Goal: Task Accomplishment & Management: Complete application form

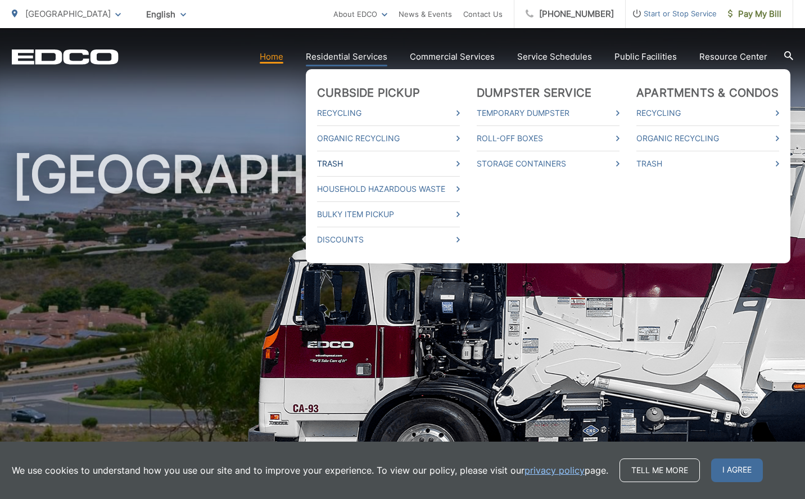
click at [343, 163] on link "Trash" at bounding box center [388, 163] width 143 height 13
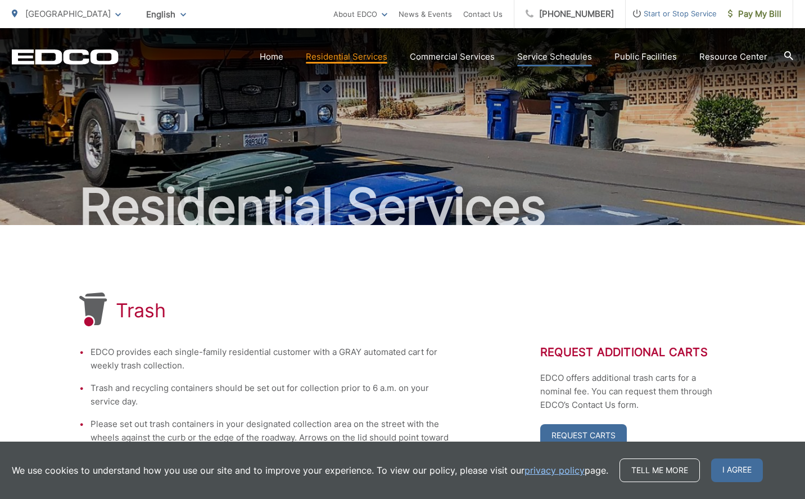
click at [556, 55] on link "Service Schedules" at bounding box center [554, 56] width 75 height 13
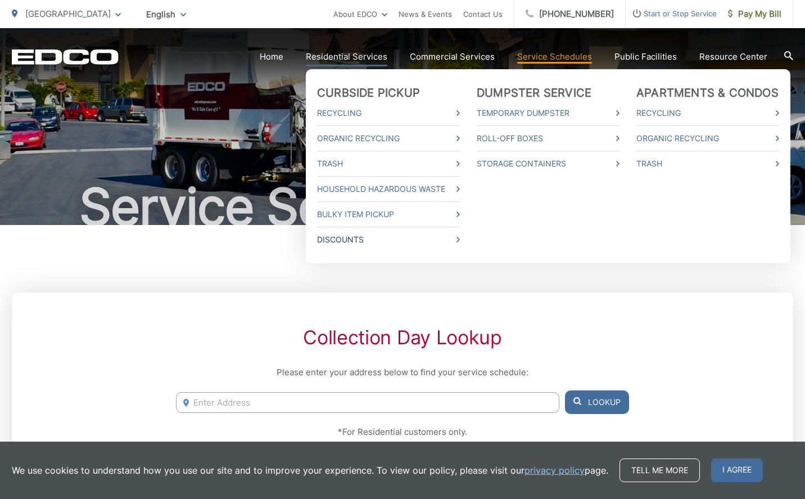
click at [343, 236] on link "Discounts" at bounding box center [388, 239] width 143 height 13
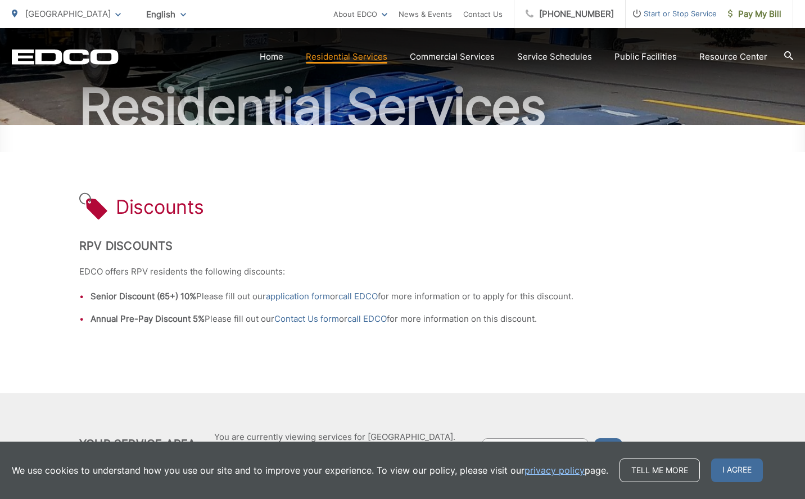
scroll to position [165, 0]
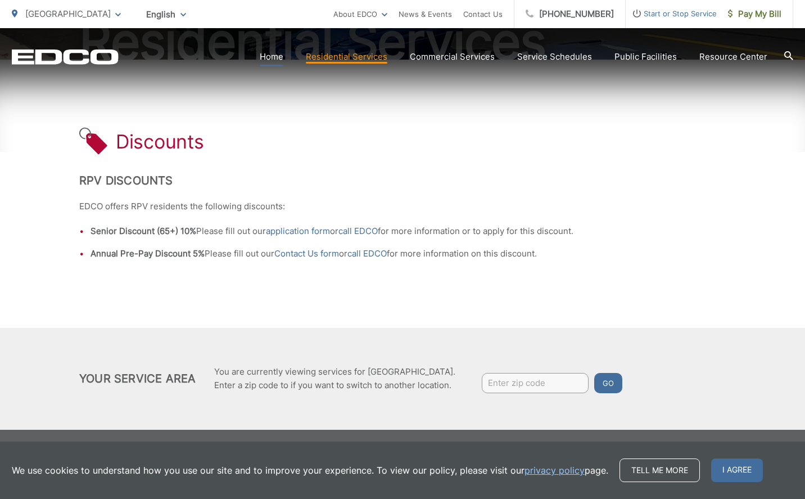
click at [276, 56] on link "Home" at bounding box center [272, 56] width 24 height 13
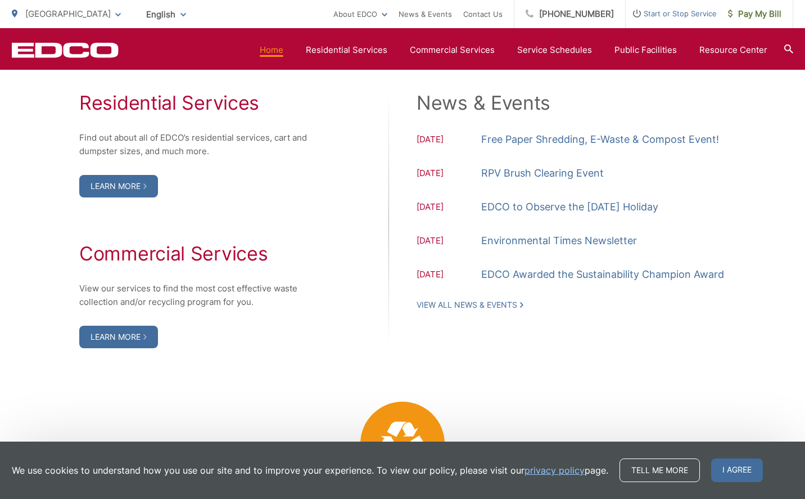
scroll to position [1171, 0]
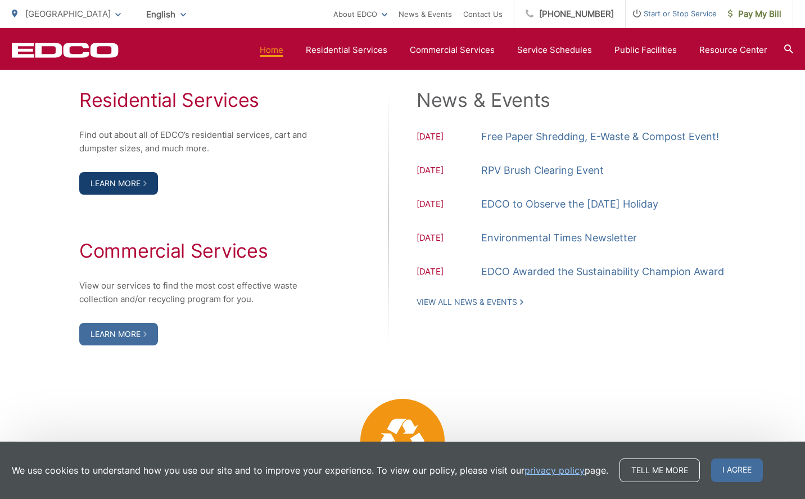
click at [119, 182] on link "Learn More" at bounding box center [118, 183] width 79 height 22
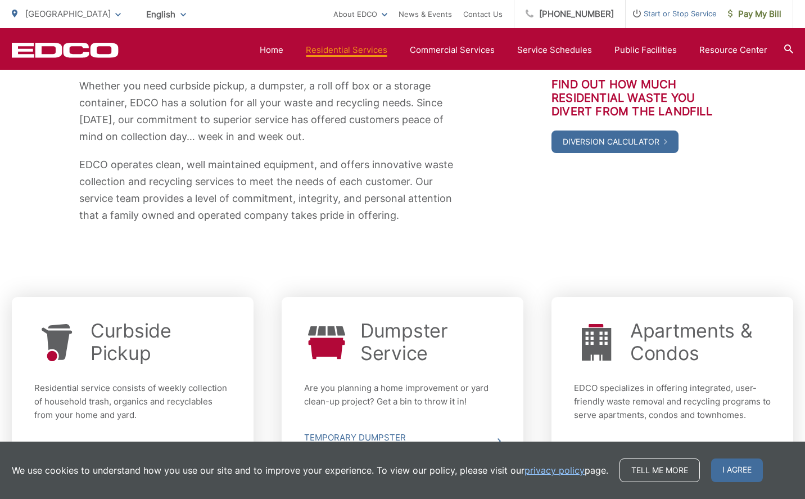
scroll to position [204, 0]
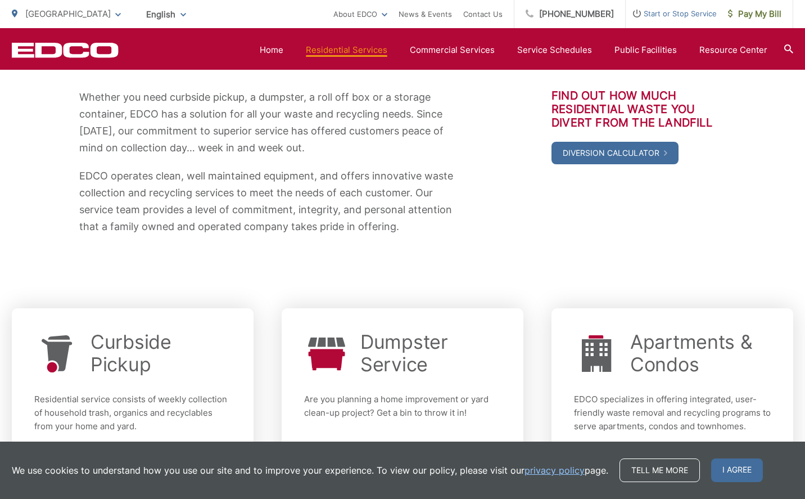
click at [175, 17] on span "English" at bounding box center [166, 14] width 57 height 20
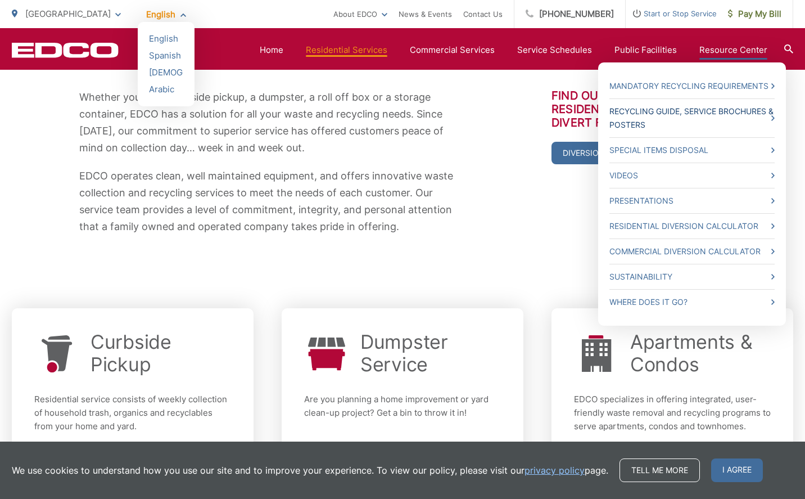
click at [643, 116] on link "Recycling Guide, Service Brochures & Posters" at bounding box center [692, 118] width 165 height 27
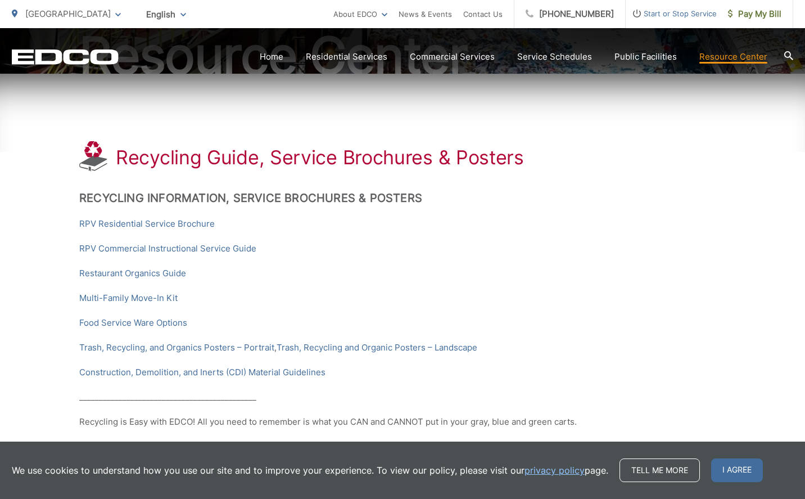
scroll to position [152, 0]
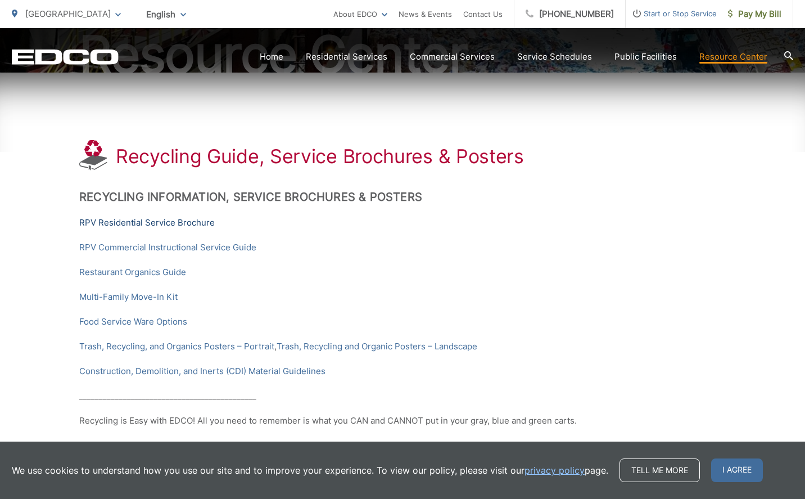
click at [178, 219] on link "RPV Residential Service Brochure" at bounding box center [147, 222] width 136 height 13
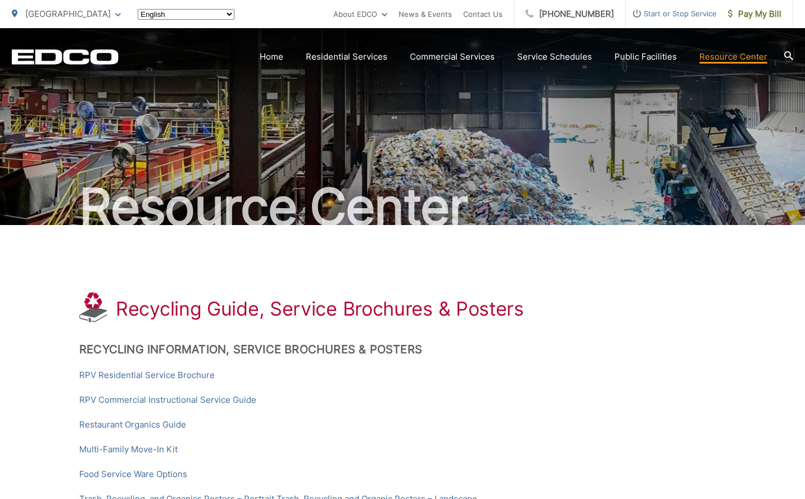
scroll to position [152, 0]
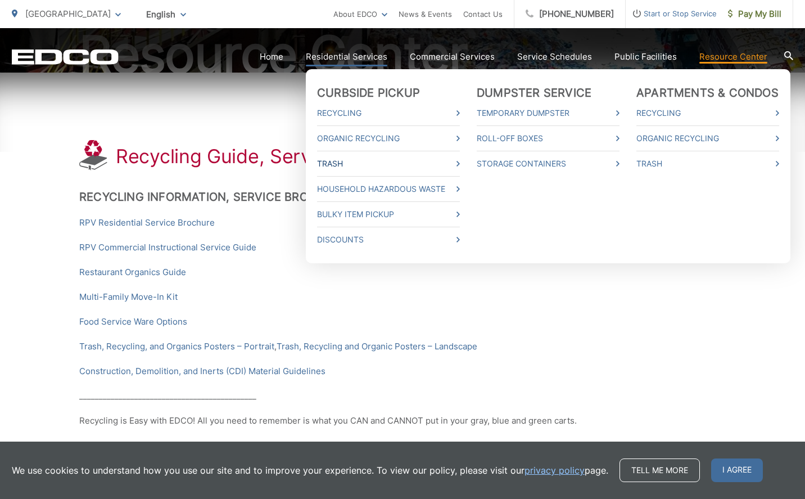
click at [341, 164] on link "Trash" at bounding box center [388, 163] width 143 height 13
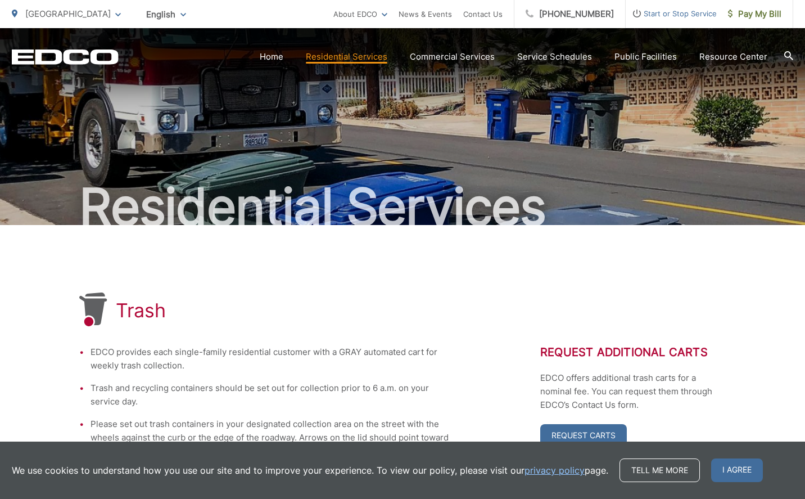
click at [682, 15] on span "Start or Stop Service" at bounding box center [671, 13] width 91 height 13
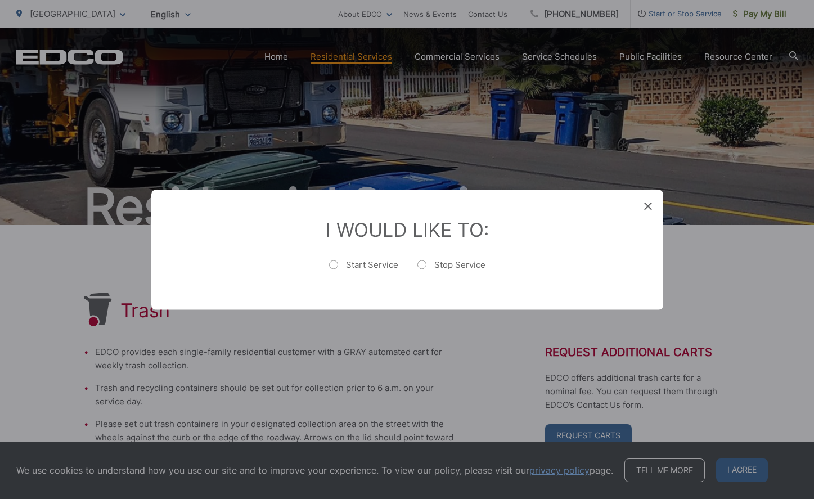
click at [336, 265] on label "Start Service" at bounding box center [363, 270] width 69 height 22
radio input "true"
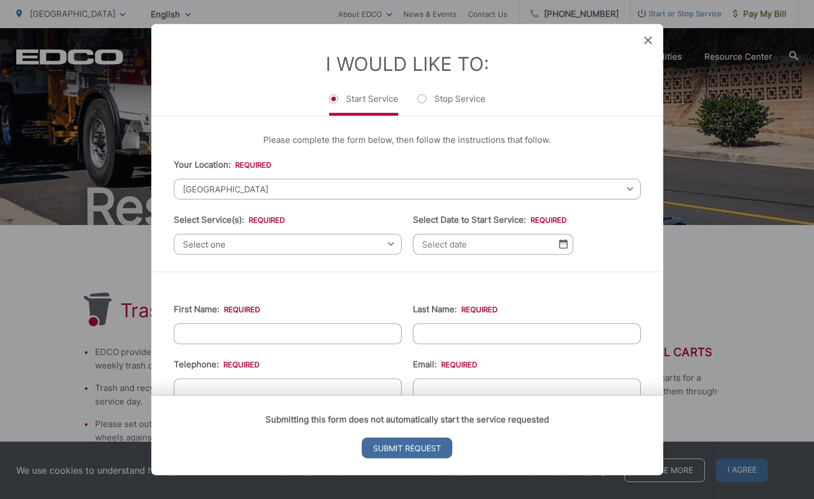
click at [645, 39] on icon at bounding box center [648, 40] width 8 height 8
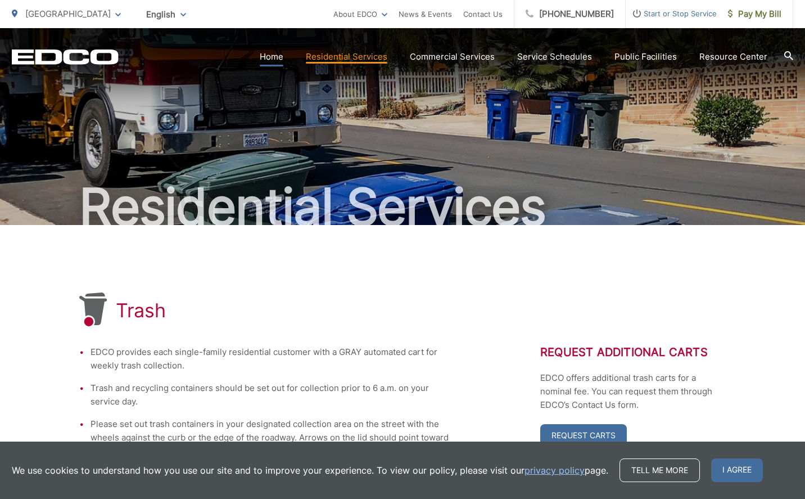
click at [272, 59] on link "Home" at bounding box center [272, 56] width 24 height 13
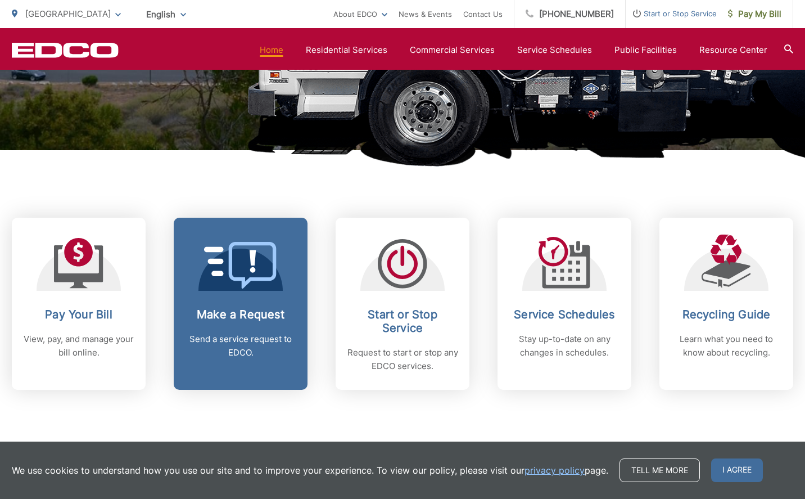
scroll to position [336, 0]
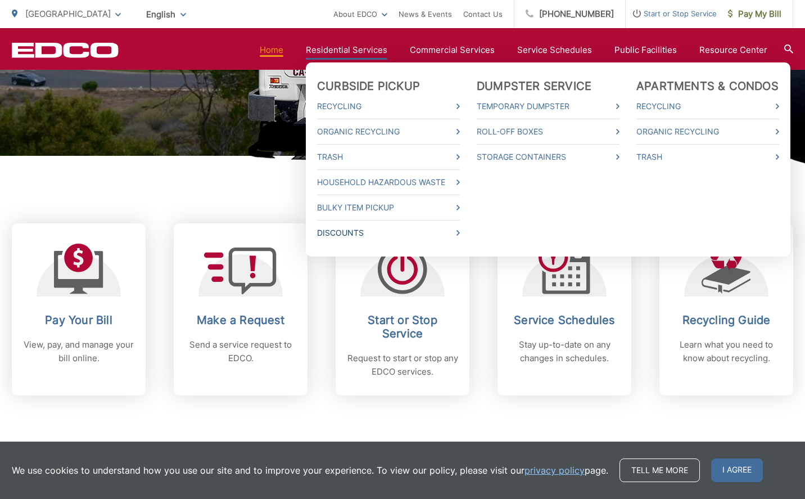
click at [354, 231] on link "Discounts" at bounding box center [388, 232] width 143 height 13
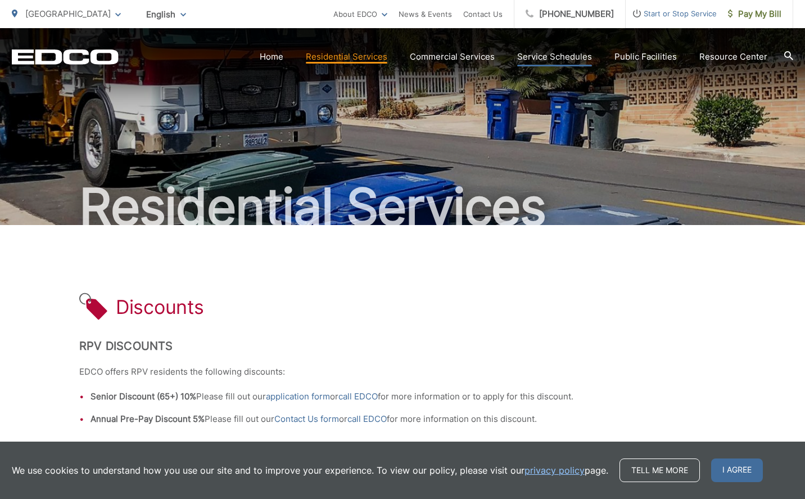
click at [546, 59] on link "Service Schedules" at bounding box center [554, 56] width 75 height 13
